Goal: Check status

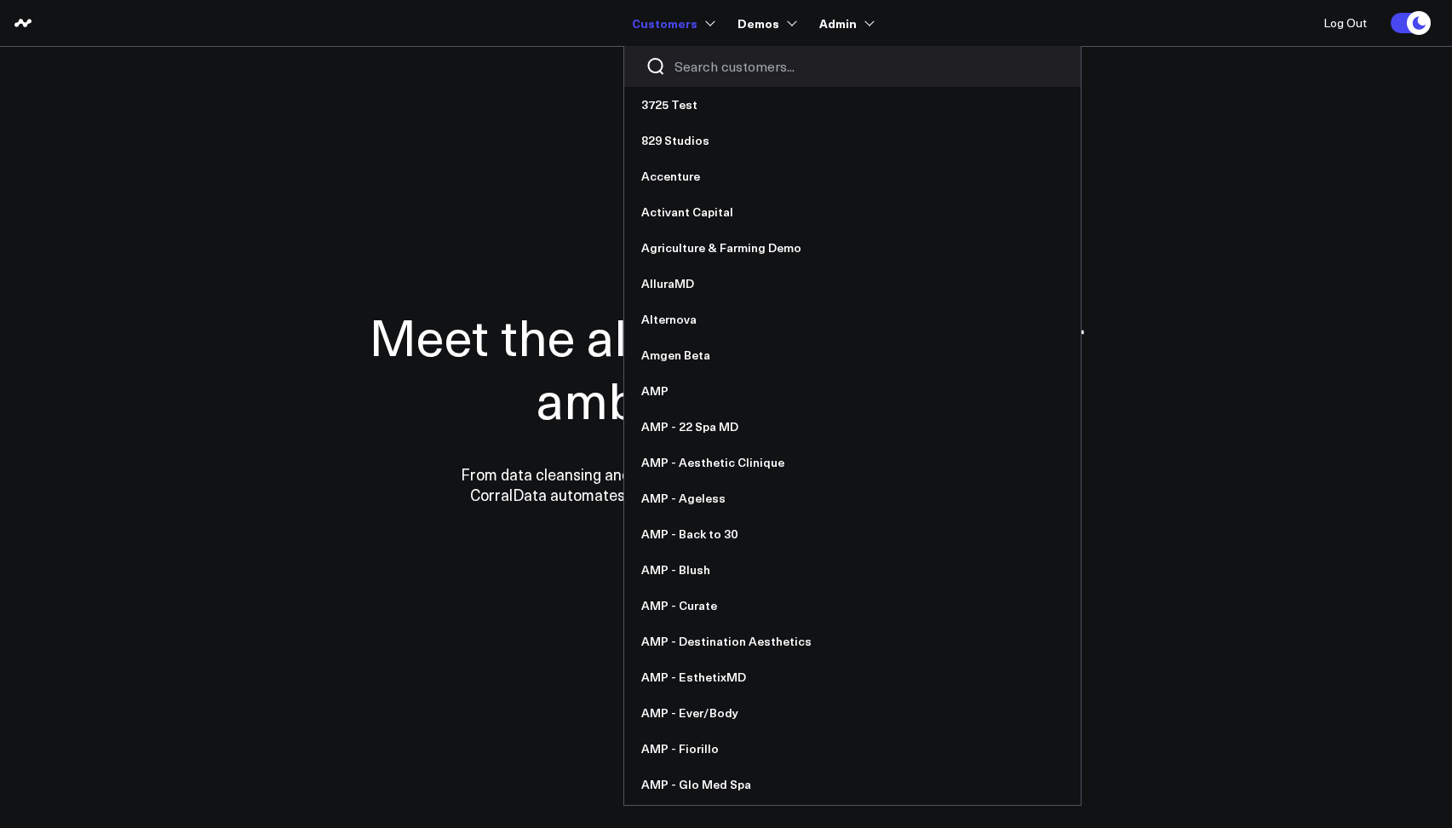
click at [682, 69] on input "Search customers input" at bounding box center [866, 66] width 385 height 19
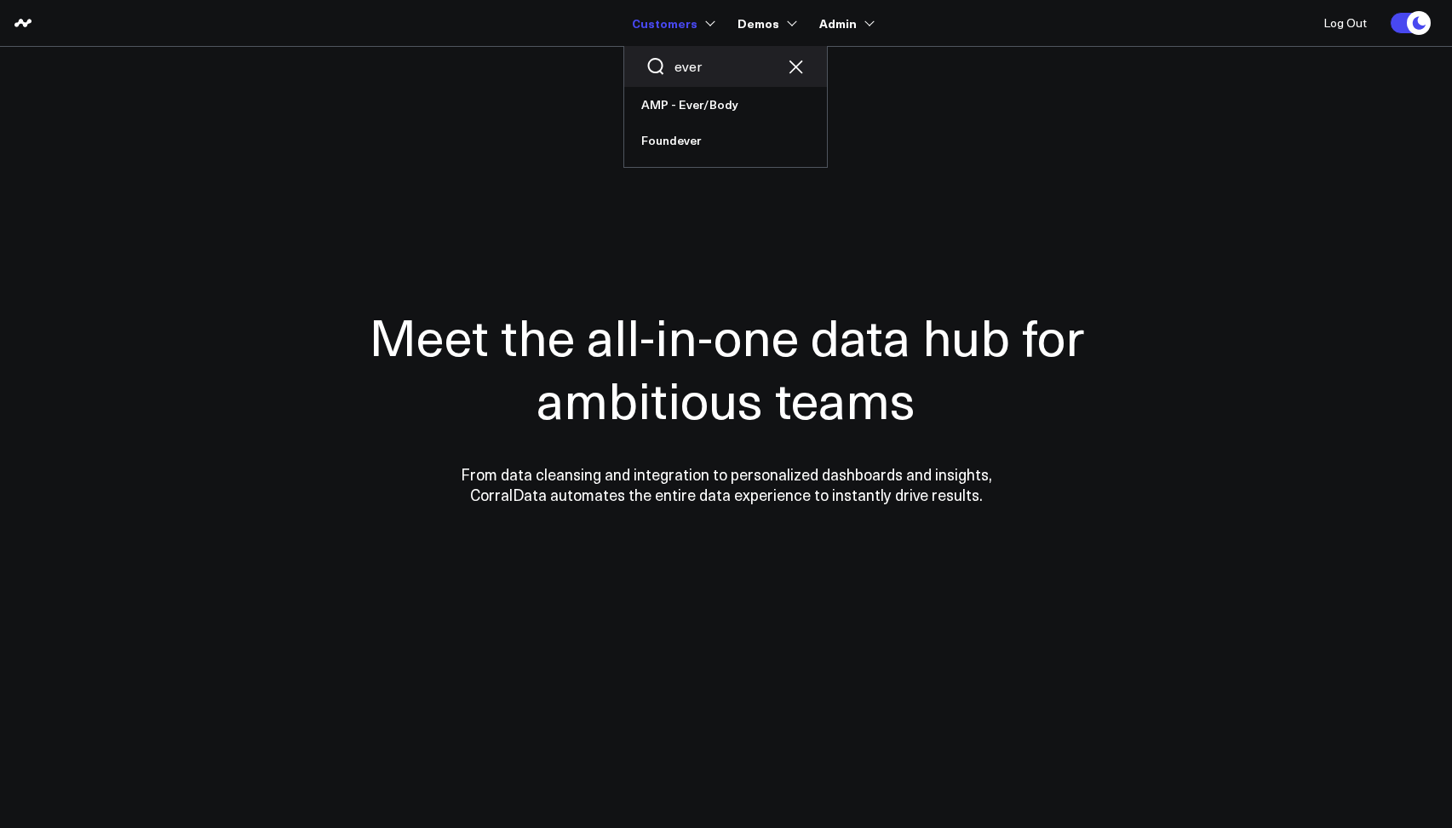
drag, startPoint x: 708, startPoint y: 67, endPoint x: 672, endPoint y: 66, distance: 36.6
click at [674, 66] on div "ever" at bounding box center [725, 66] width 203 height 41
type input "org"
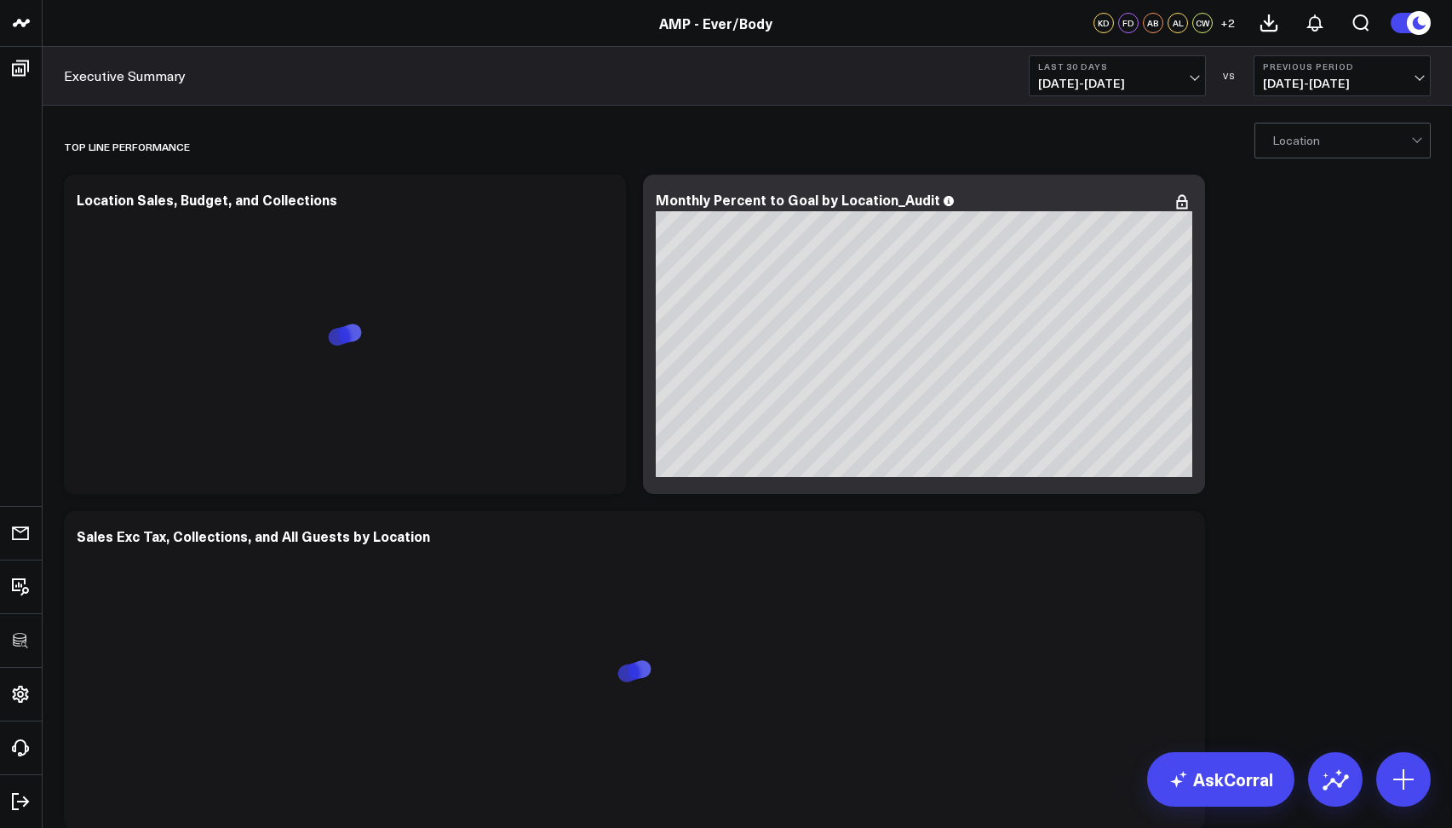
click at [1083, 77] on span "[DATE] - [DATE]" at bounding box center [1117, 84] width 158 height 14
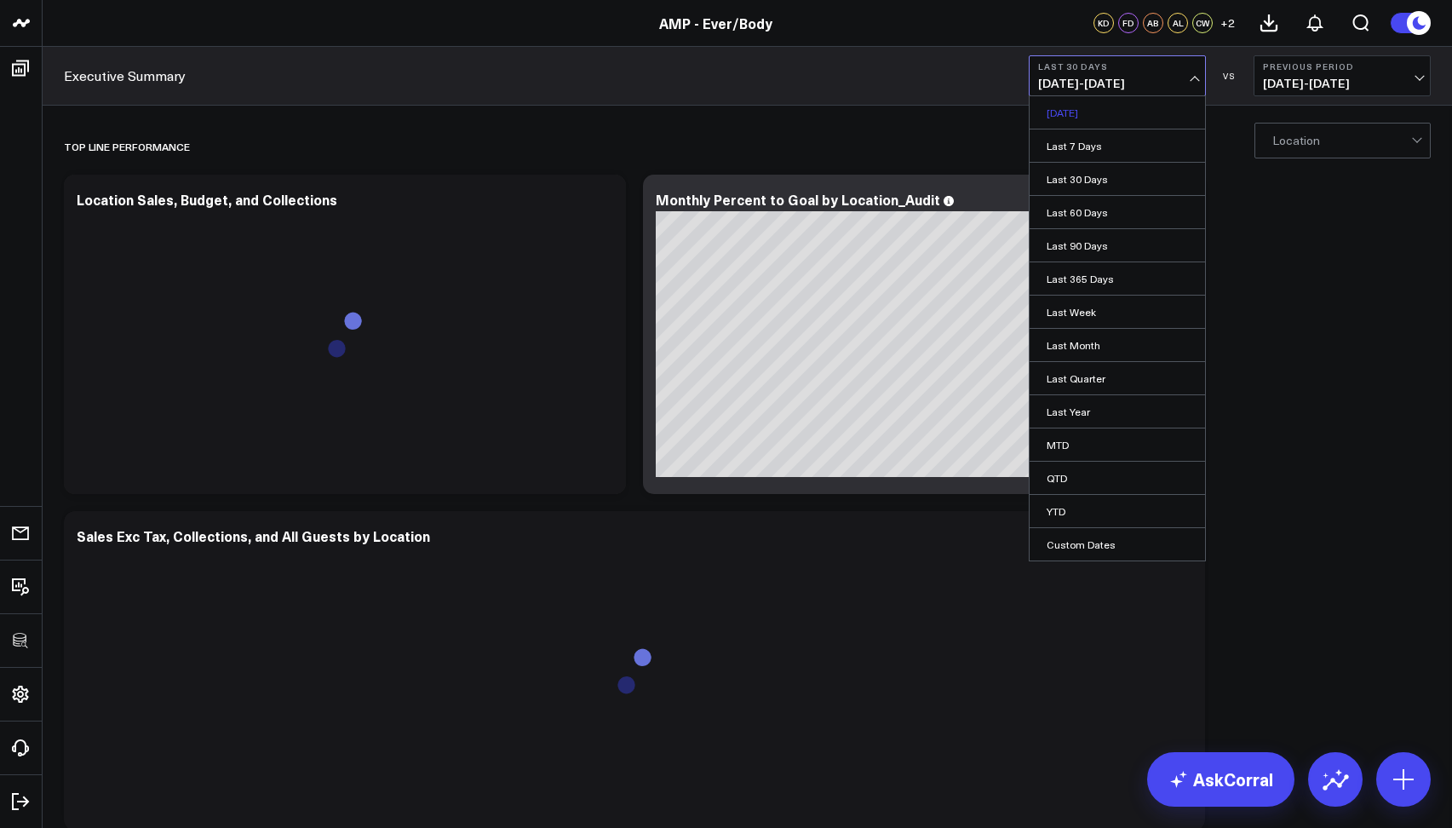
click at [1080, 111] on link "[DATE]" at bounding box center [1116, 112] width 175 height 32
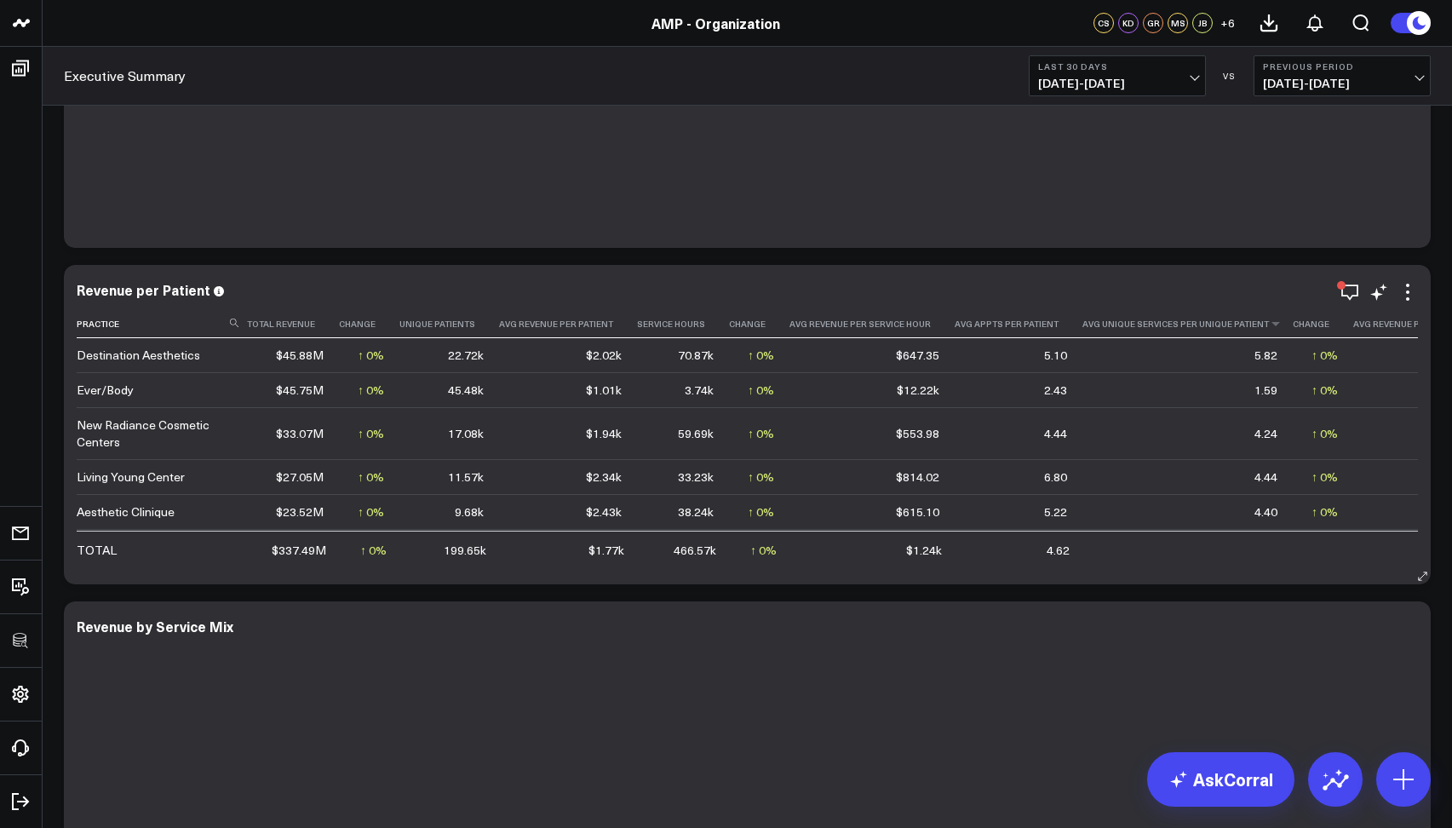
scroll to position [442, 0]
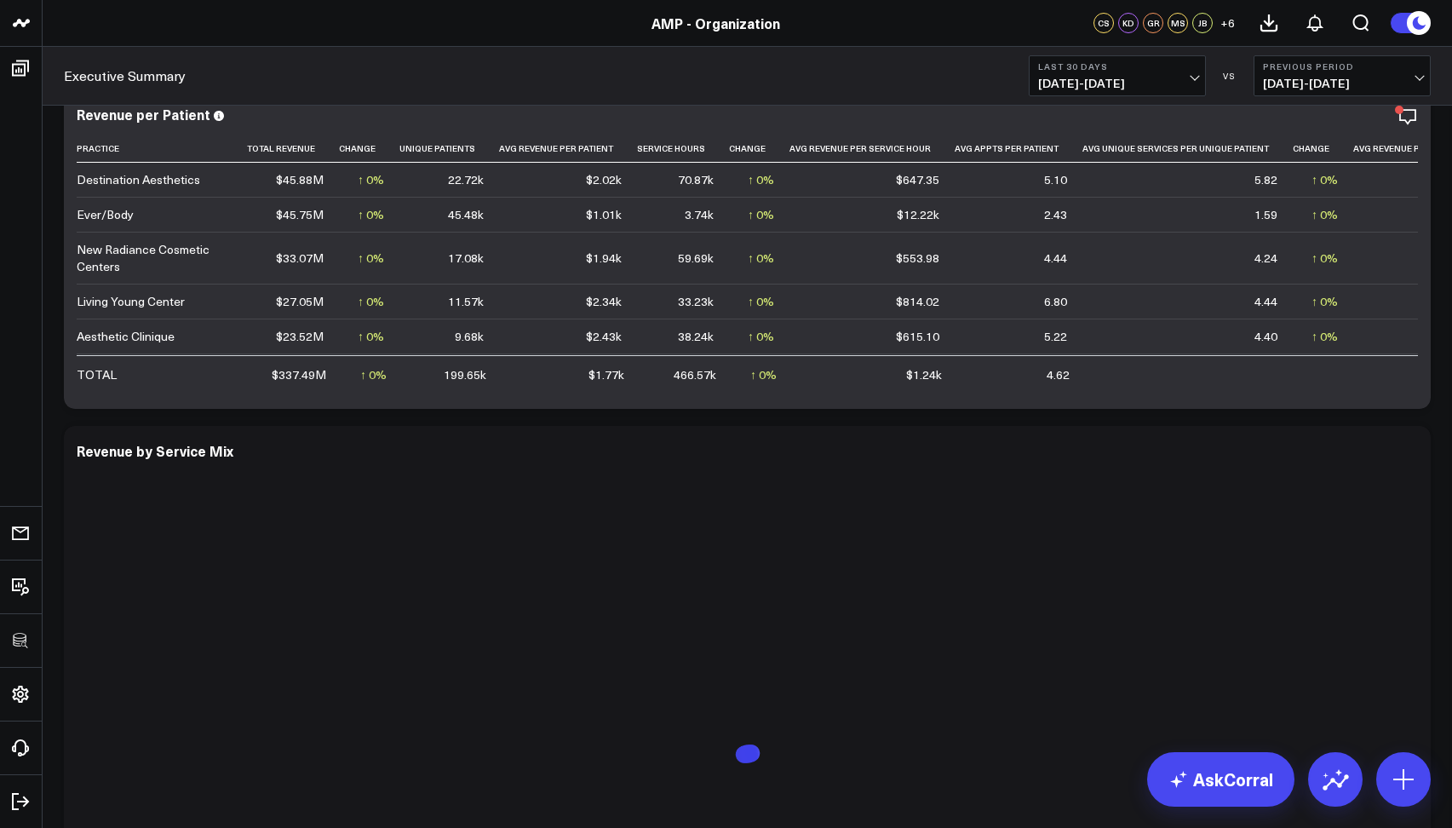
click at [1054, 82] on span "[DATE] - [DATE]" at bounding box center [1117, 84] width 158 height 14
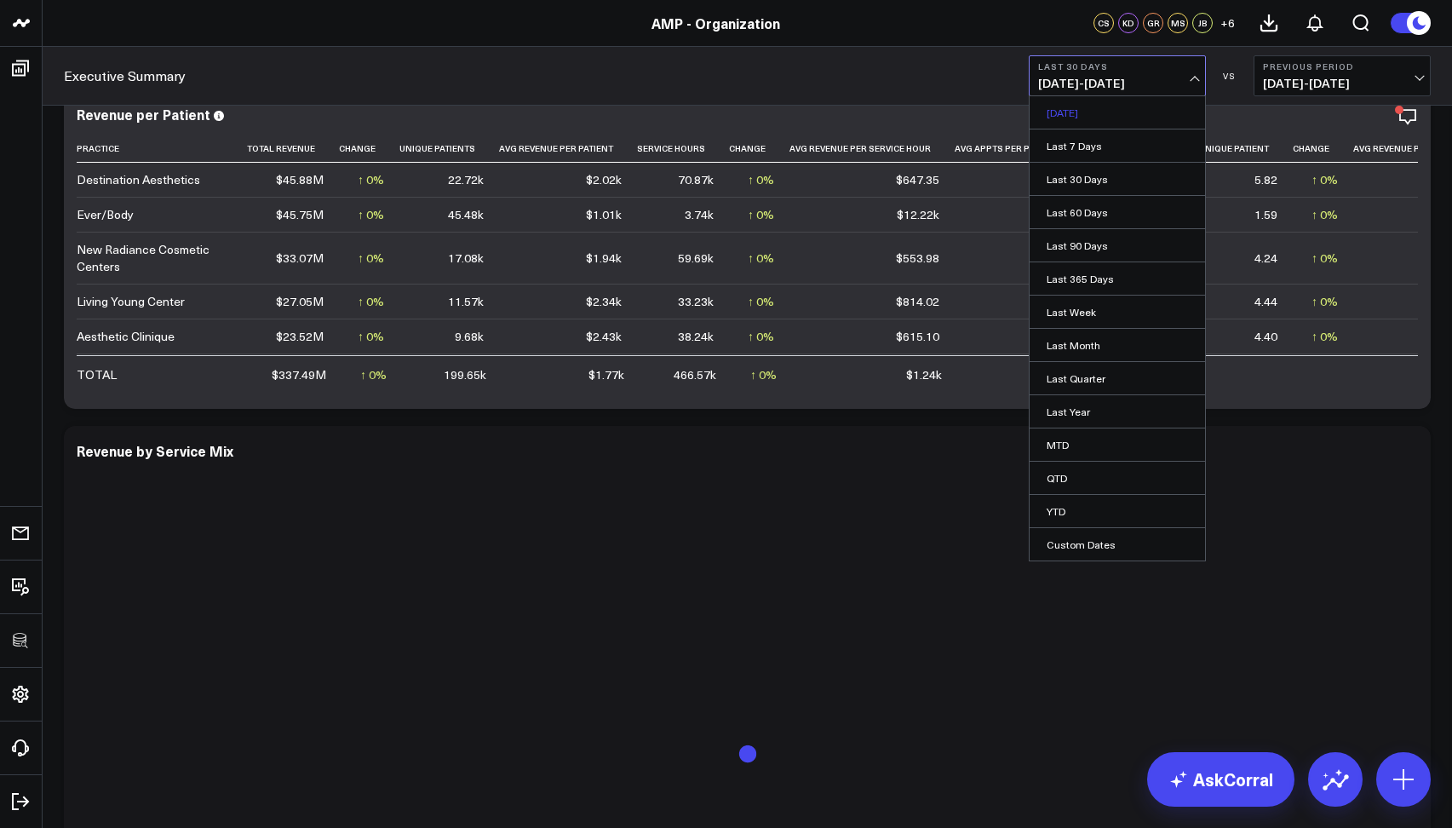
click at [1055, 111] on link "[DATE]" at bounding box center [1116, 112] width 175 height 32
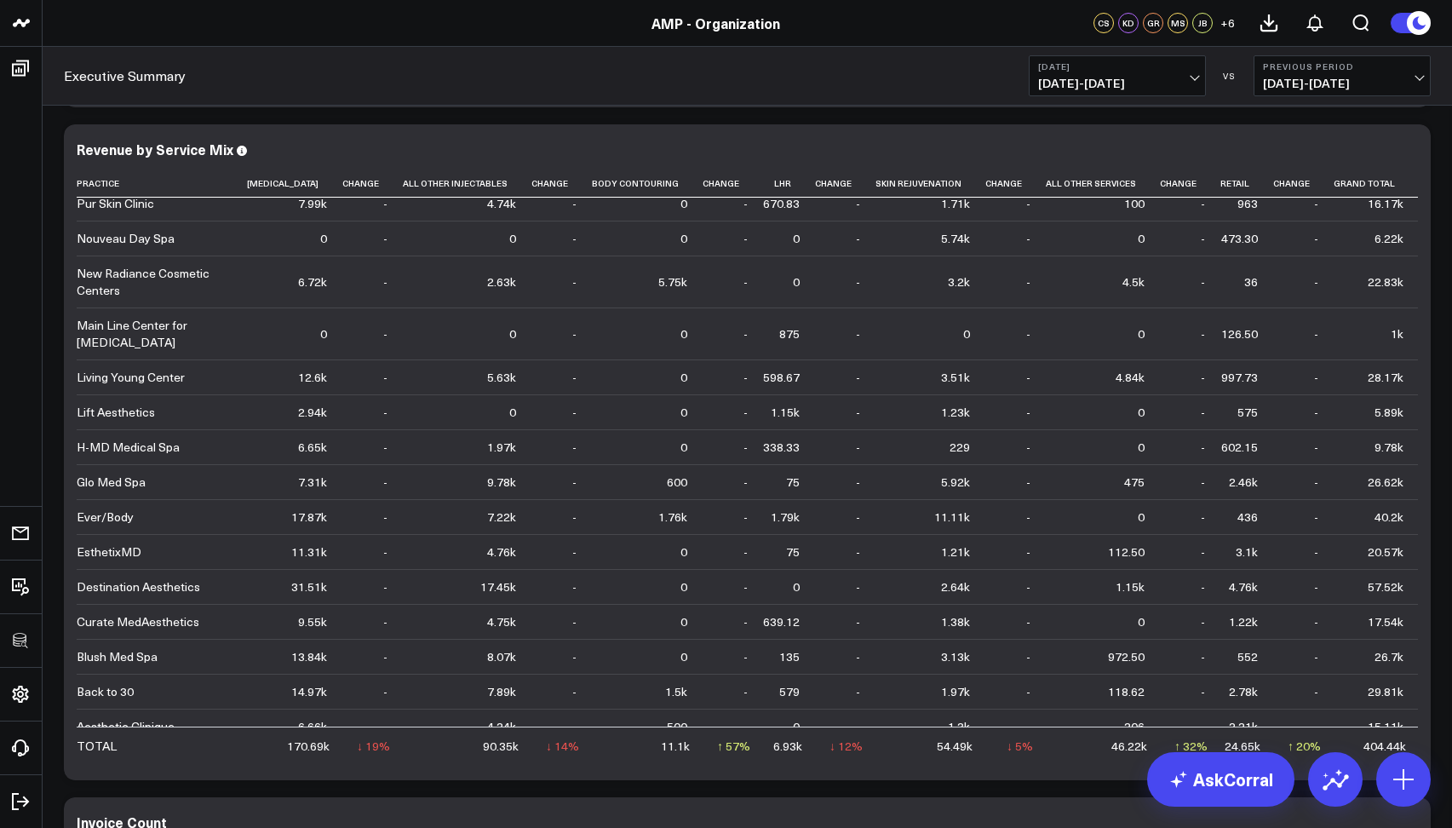
scroll to position [747, 0]
click at [1063, 78] on span "[DATE] - [DATE]" at bounding box center [1117, 84] width 158 height 14
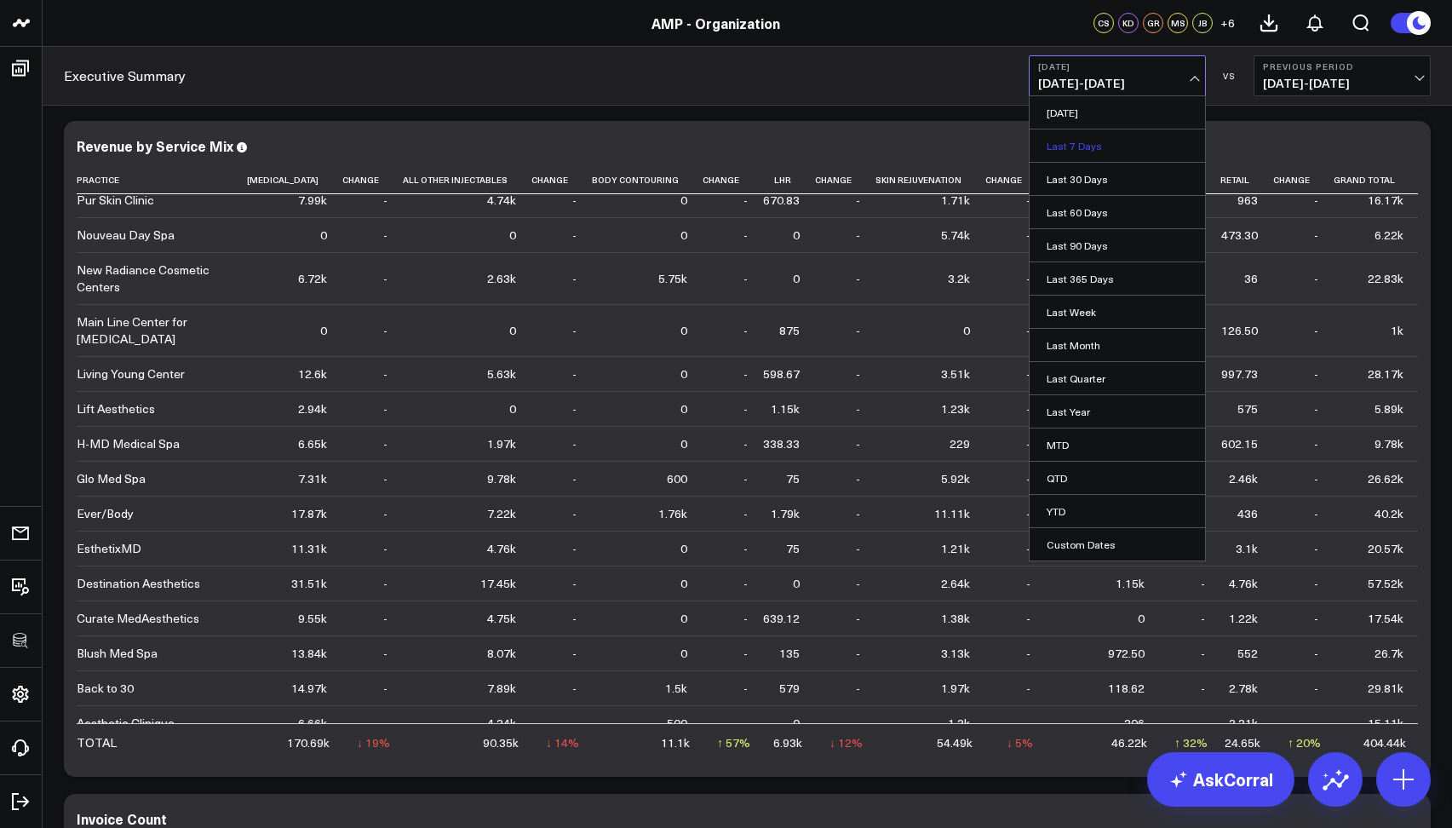
click at [1075, 135] on link "Last 7 Days" at bounding box center [1116, 145] width 175 height 32
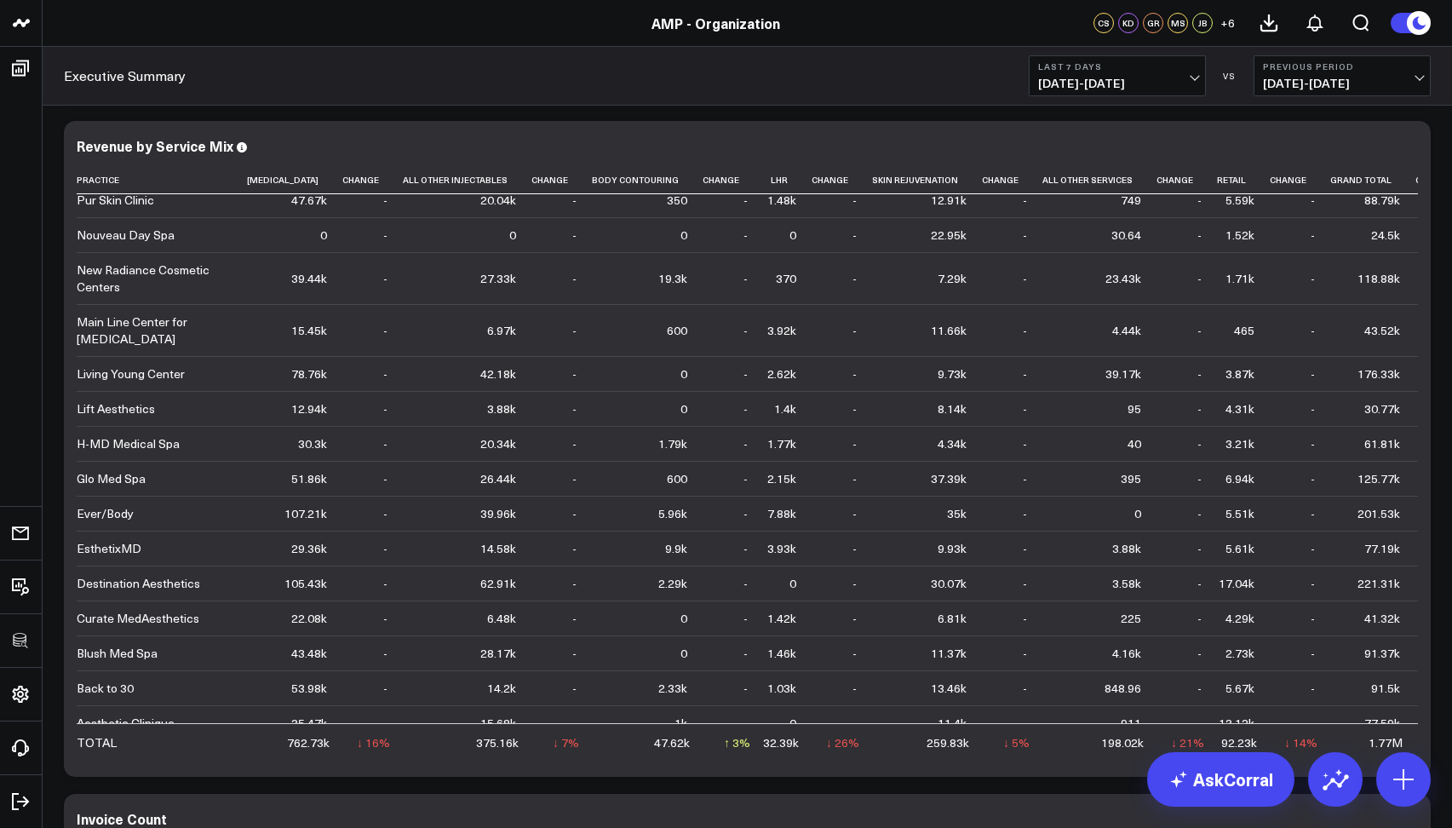
click at [1068, 73] on button "Last 7 Days [DATE] - [DATE]" at bounding box center [1116, 75] width 177 height 41
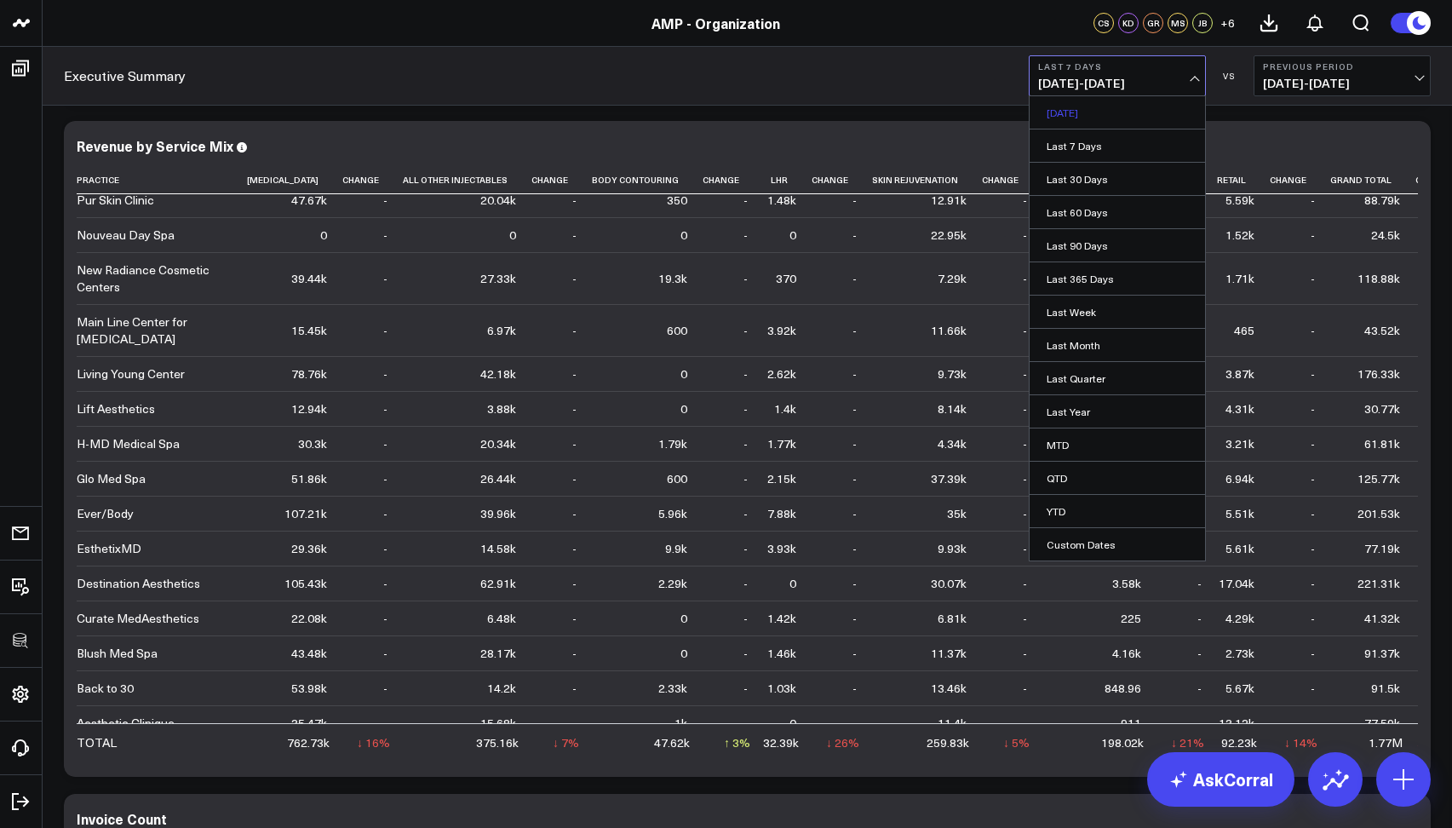
click at [1075, 108] on link "[DATE]" at bounding box center [1116, 112] width 175 height 32
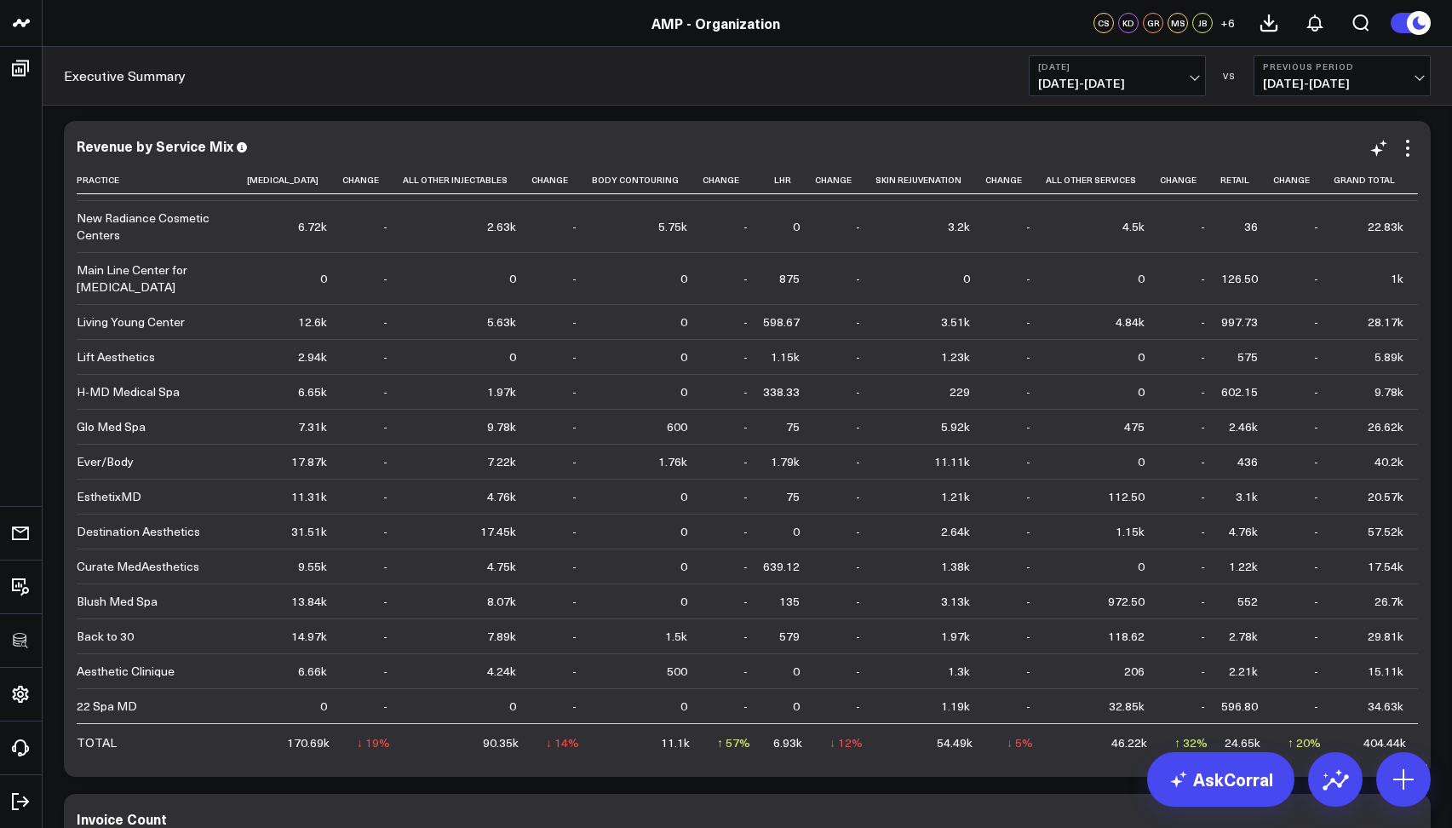
scroll to position [1137, 0]
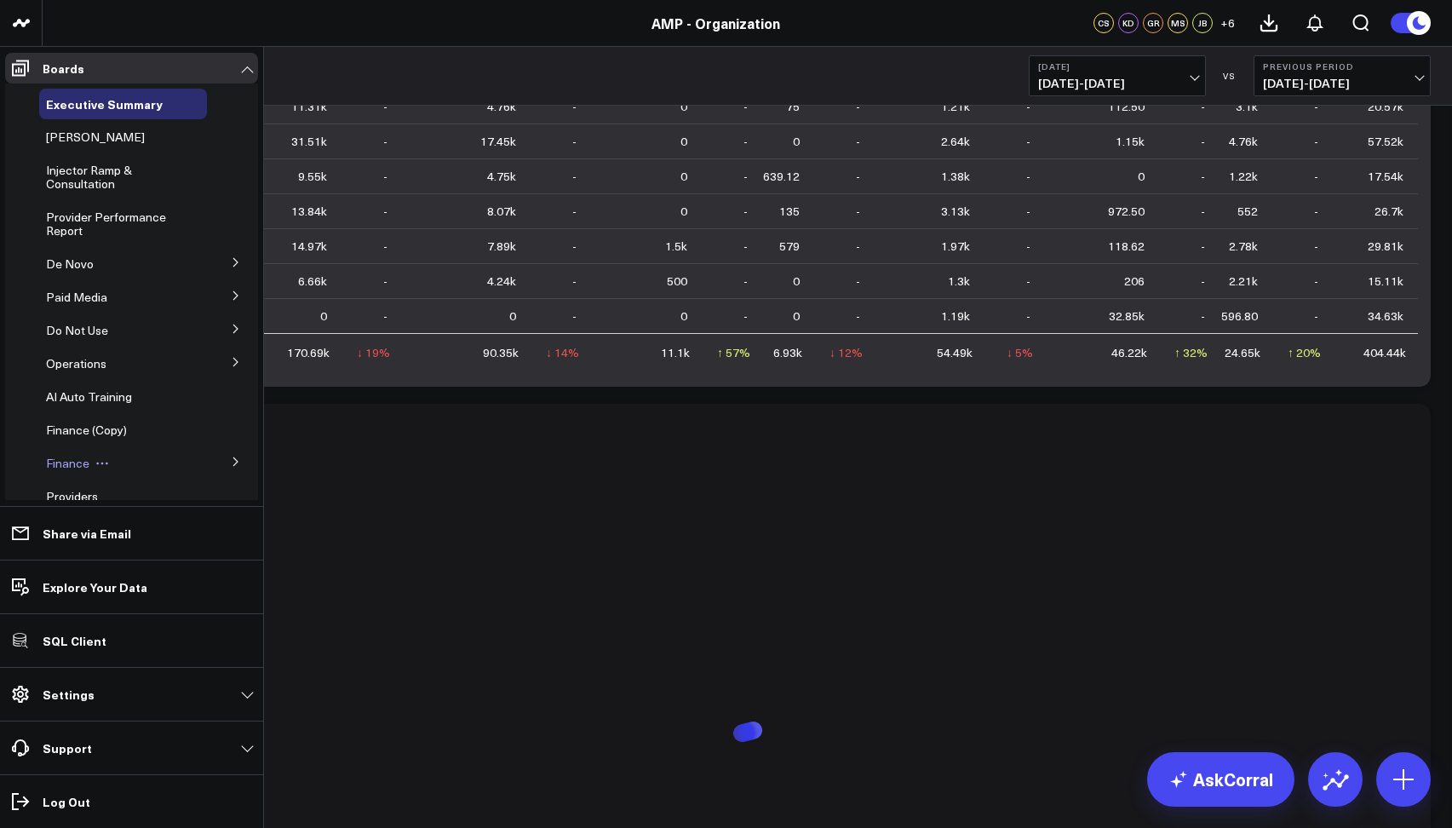
click at [75, 464] on span "Finance" at bounding box center [67, 463] width 43 height 16
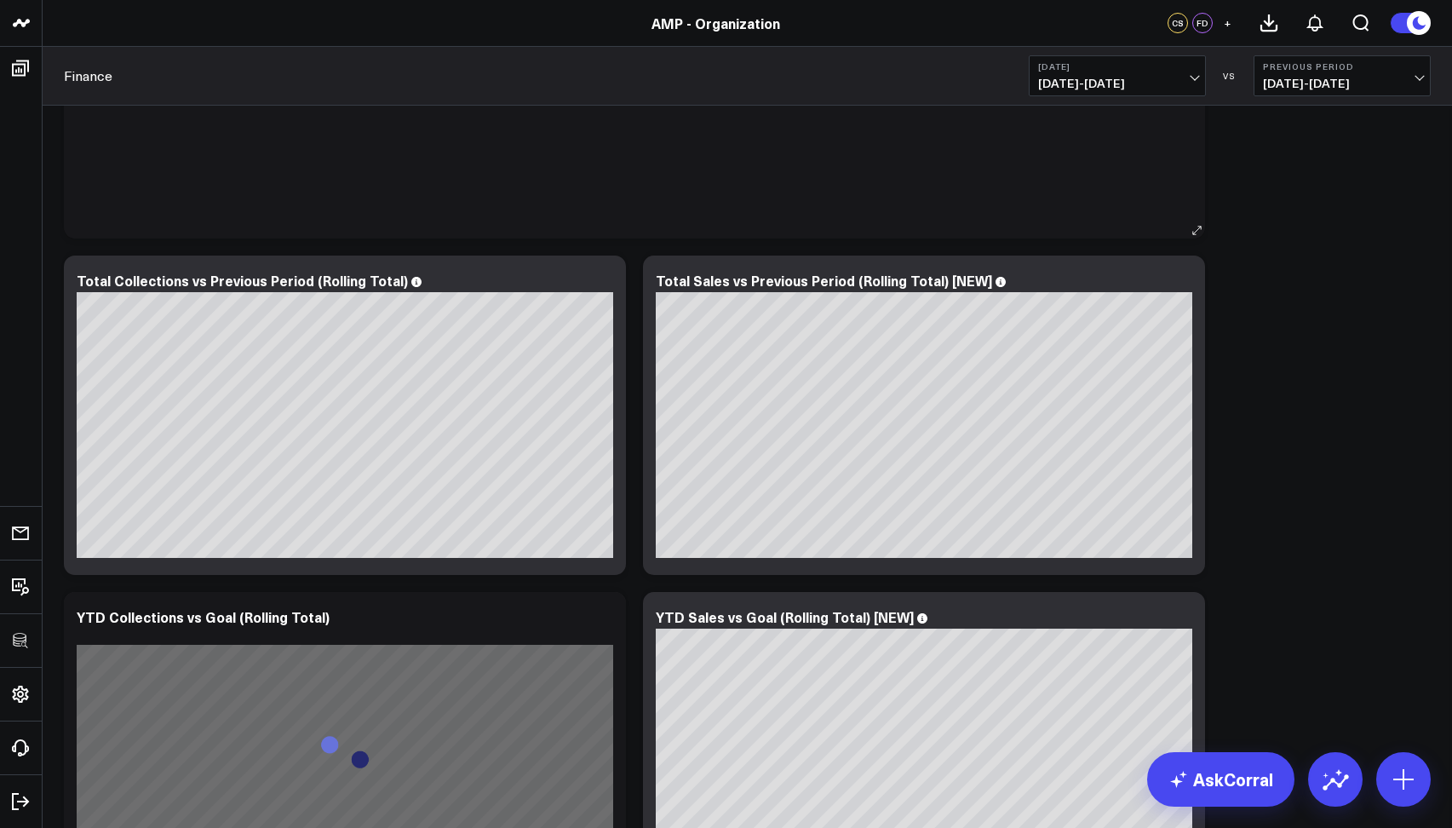
scroll to position [2184, 0]
